Goal: Information Seeking & Learning: Learn about a topic

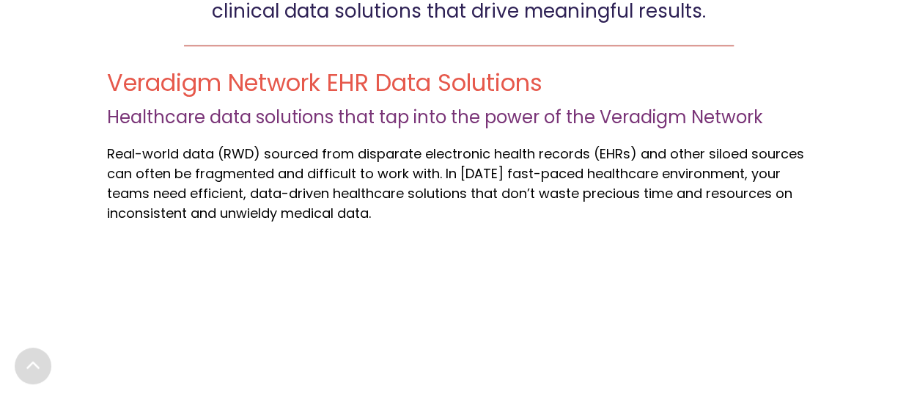
scroll to position [391, 0]
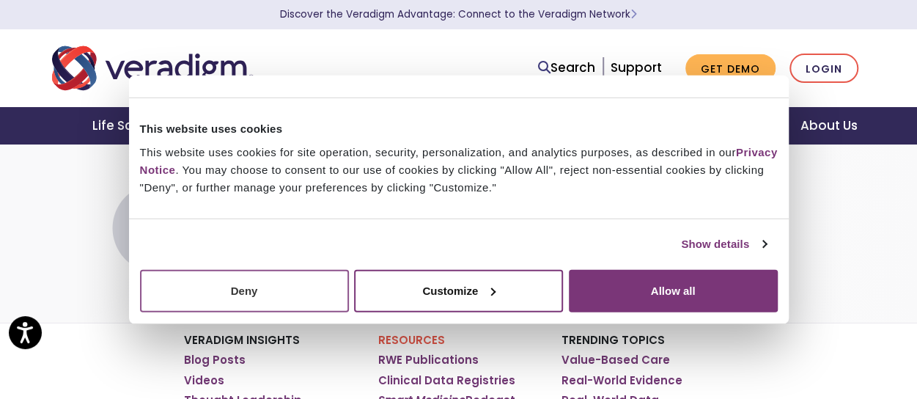
click at [273, 290] on button "Deny" at bounding box center [244, 290] width 209 height 42
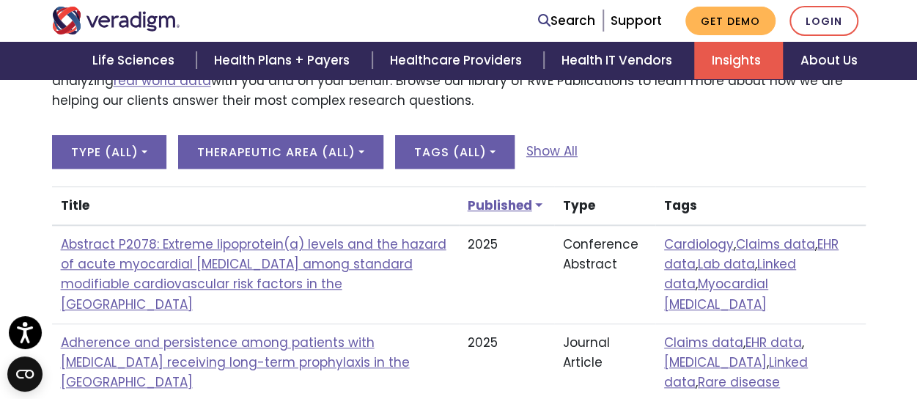
scroll to position [507, 0]
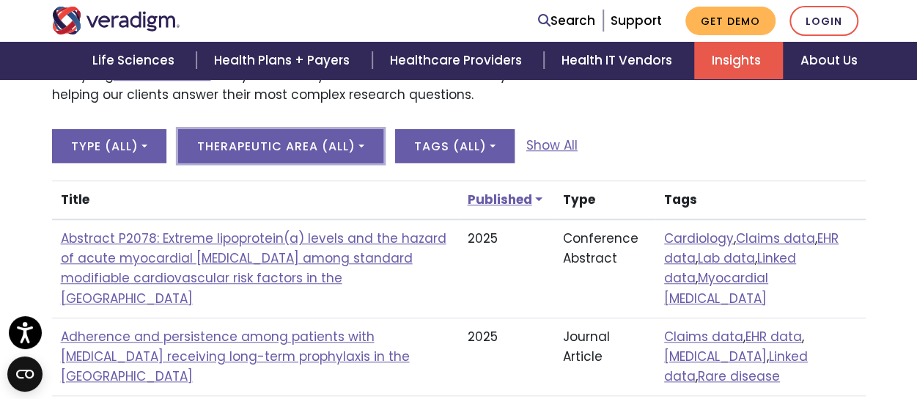
click at [346, 147] on button "Therapeutic Area ( All )" at bounding box center [280, 146] width 205 height 34
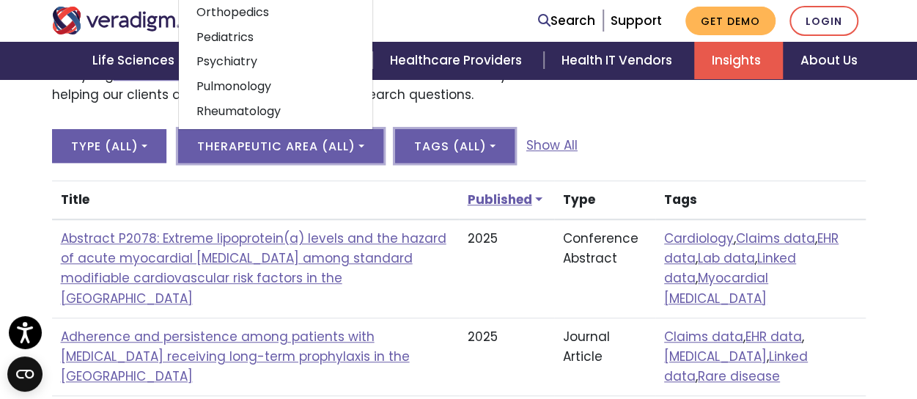
click at [433, 144] on button "Tags ( All )" at bounding box center [454, 146] width 119 height 34
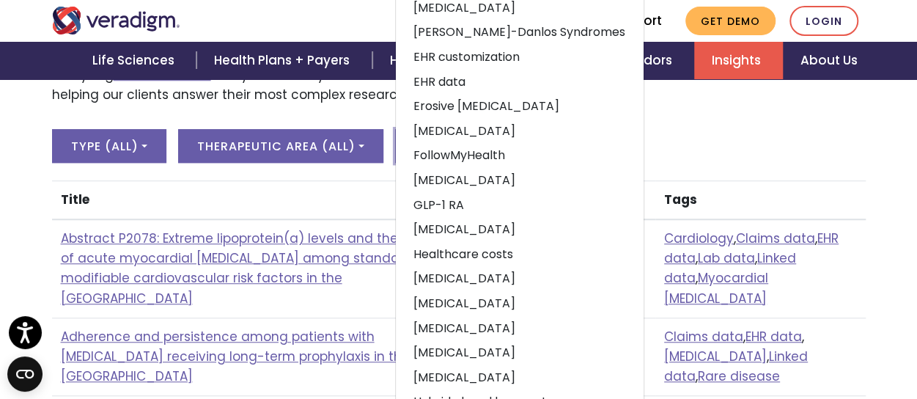
click at [223, 362] on td "Adherence and persistence among patients with [MEDICAL_DATA] receiving long-ter…" at bounding box center [255, 356] width 407 height 78
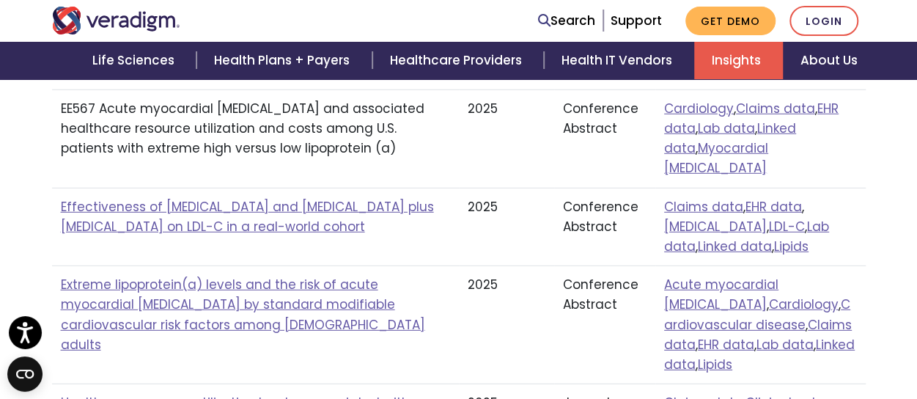
scroll to position [2074, 0]
